Goal: Find contact information: Find contact information

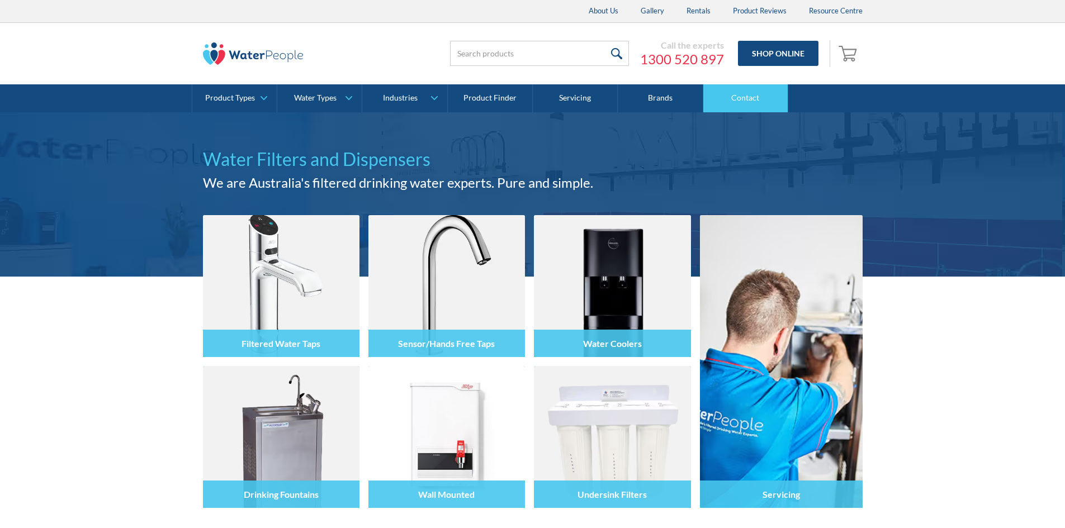
click at [763, 104] on link "Contact" at bounding box center [745, 98] width 85 height 28
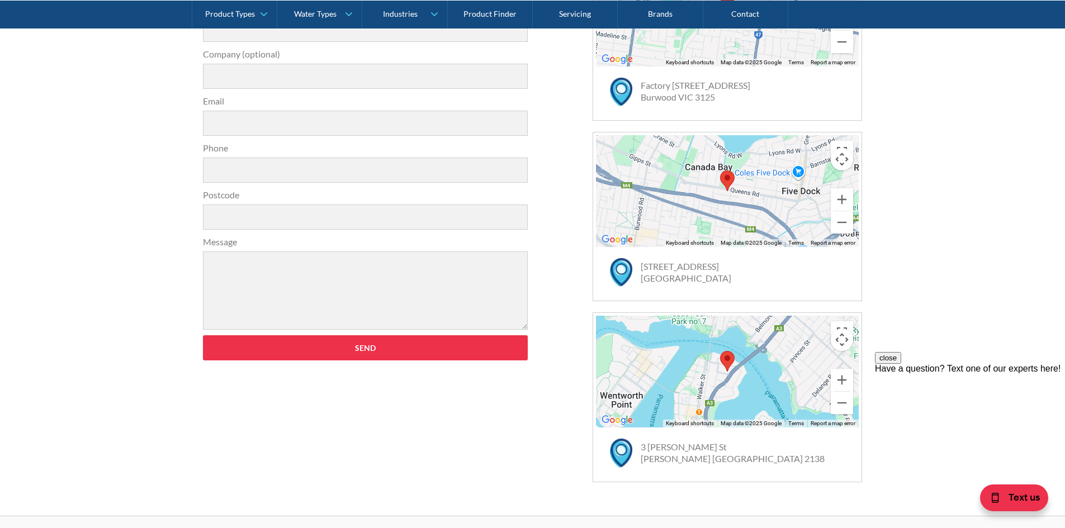
scroll to position [447, 0]
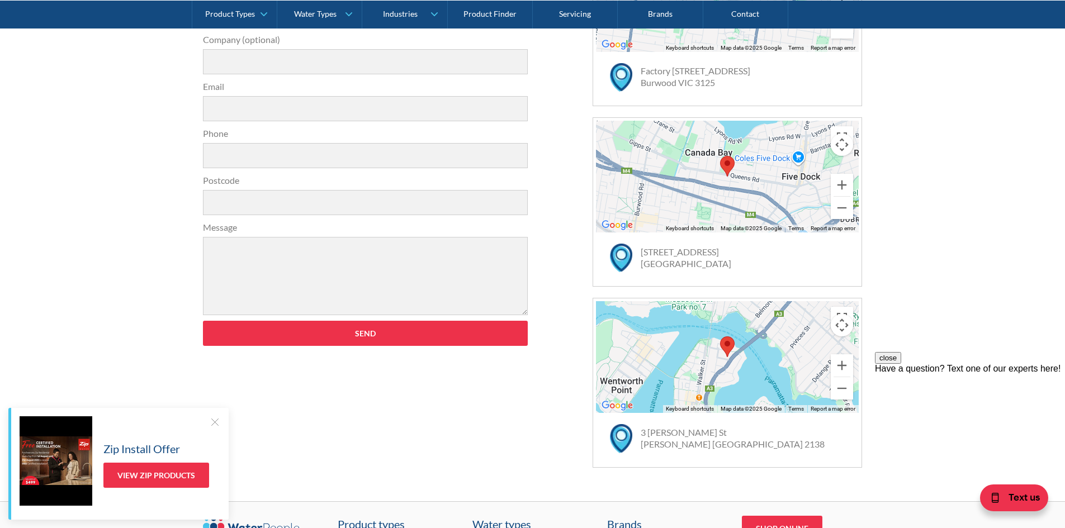
click at [134, 252] on div "Get in touch 31a2535b1fa56df3e4085a503ca978b33ae07608c9274f6380584a90323ec471d3…" at bounding box center [532, 202] width 1065 height 598
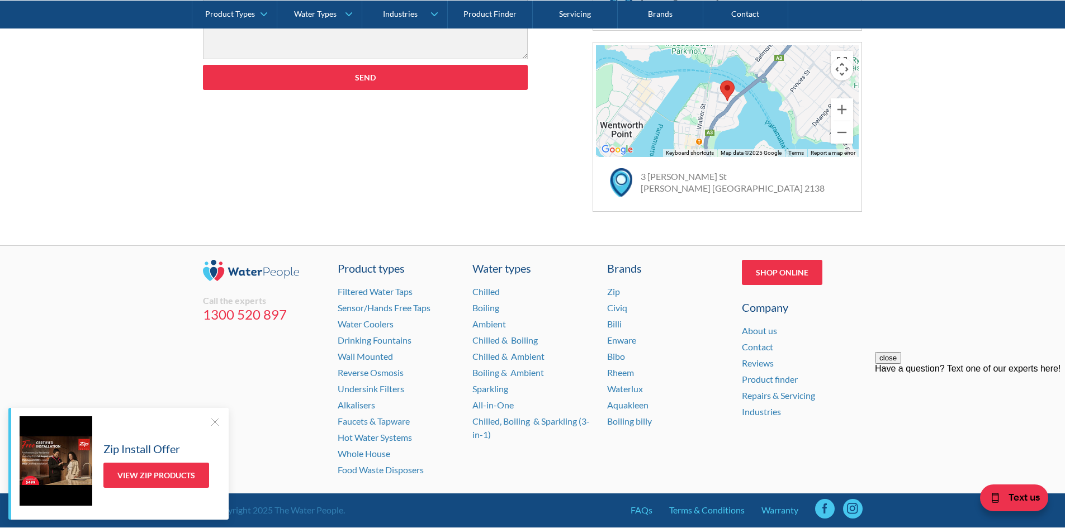
scroll to position [728, 0]
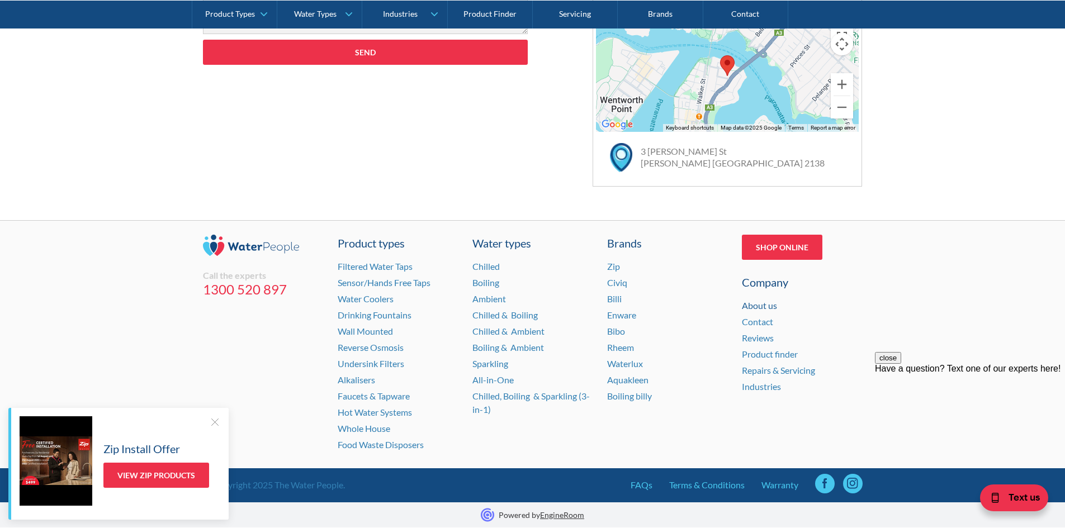
click at [762, 306] on link "About us" at bounding box center [759, 305] width 35 height 11
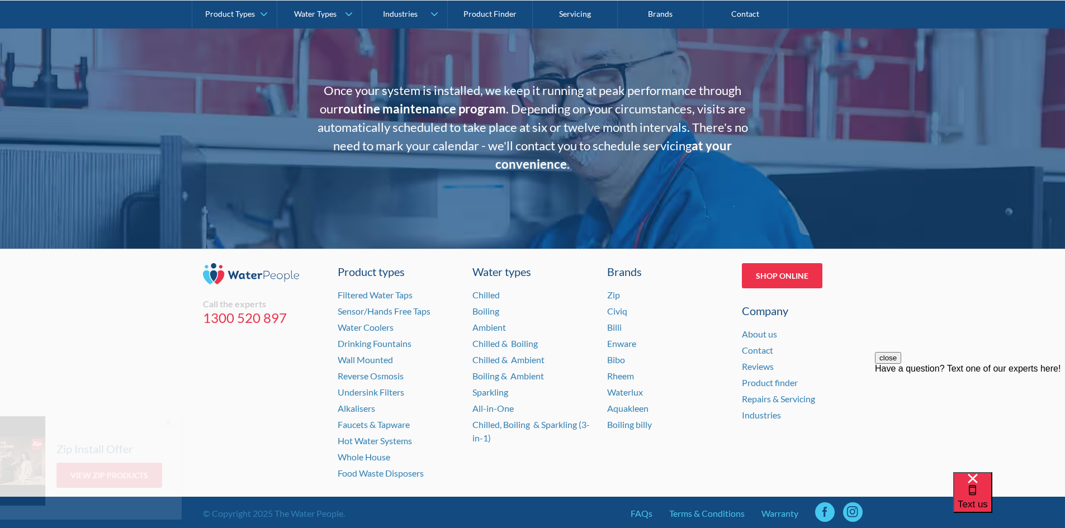
scroll to position [2230, 0]
